Goal: Task Accomplishment & Management: Complete application form

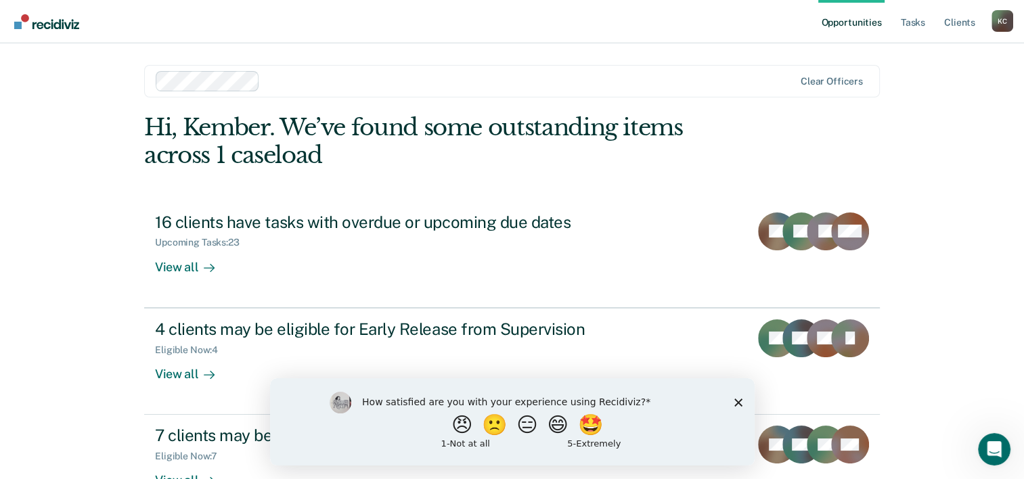
scroll to position [41, 0]
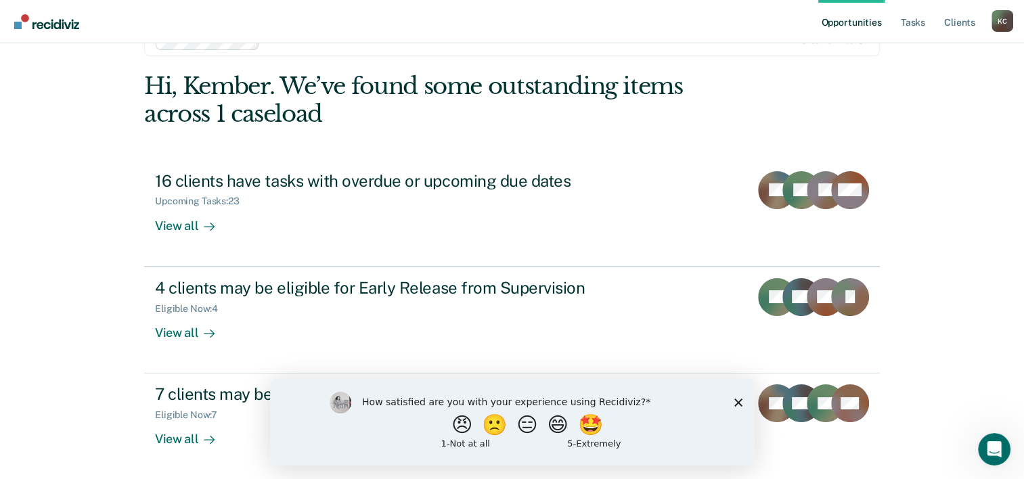
click at [738, 402] on icon "Close survey" at bounding box center [738, 402] width 8 height 8
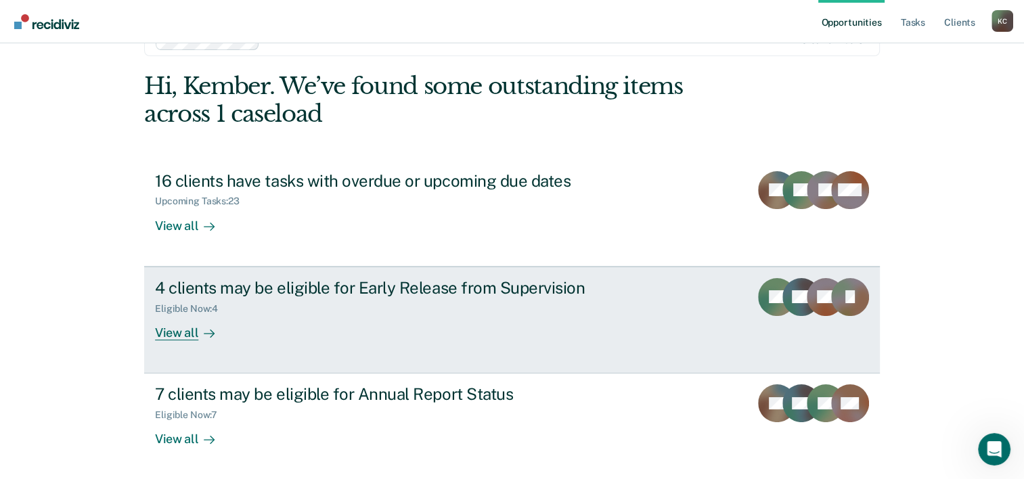
click at [189, 332] on div "View all" at bounding box center [193, 327] width 76 height 26
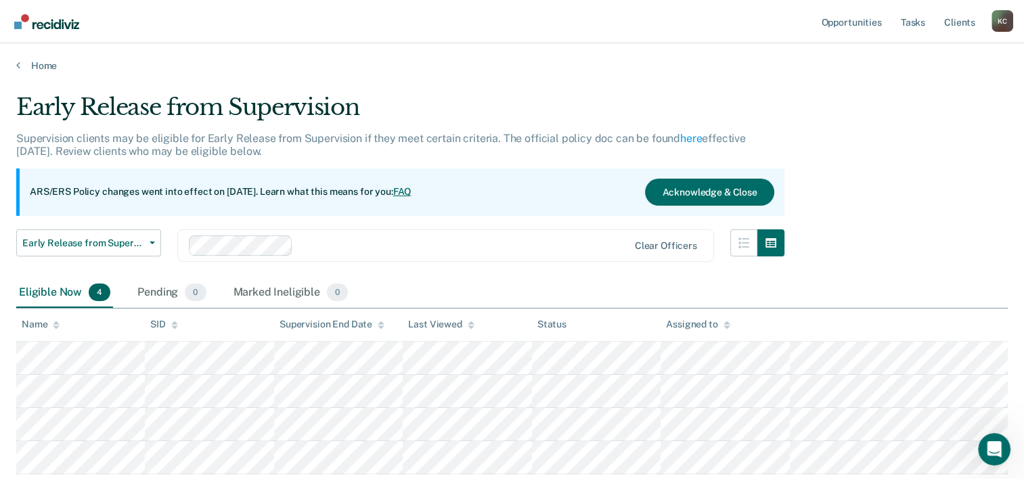
scroll to position [68, 0]
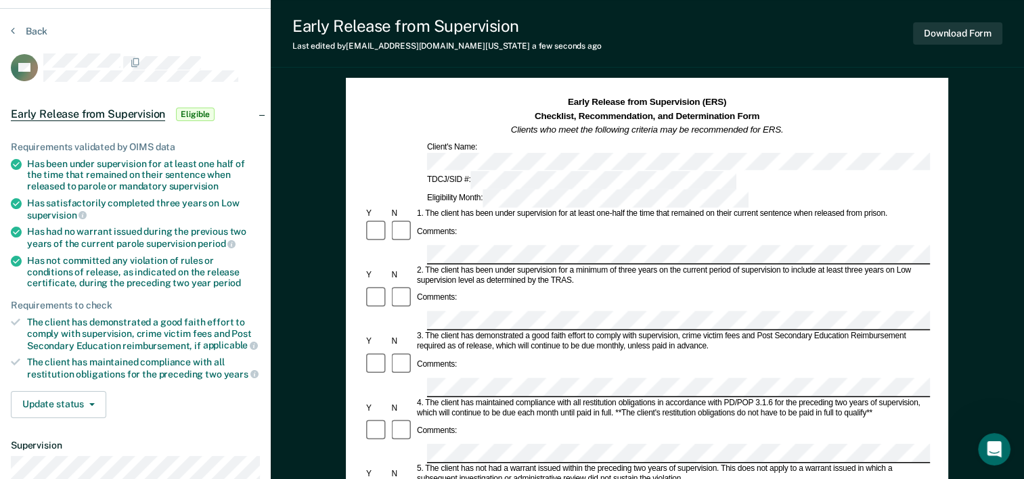
scroll to position [68, 0]
